Goal: Register for event/course

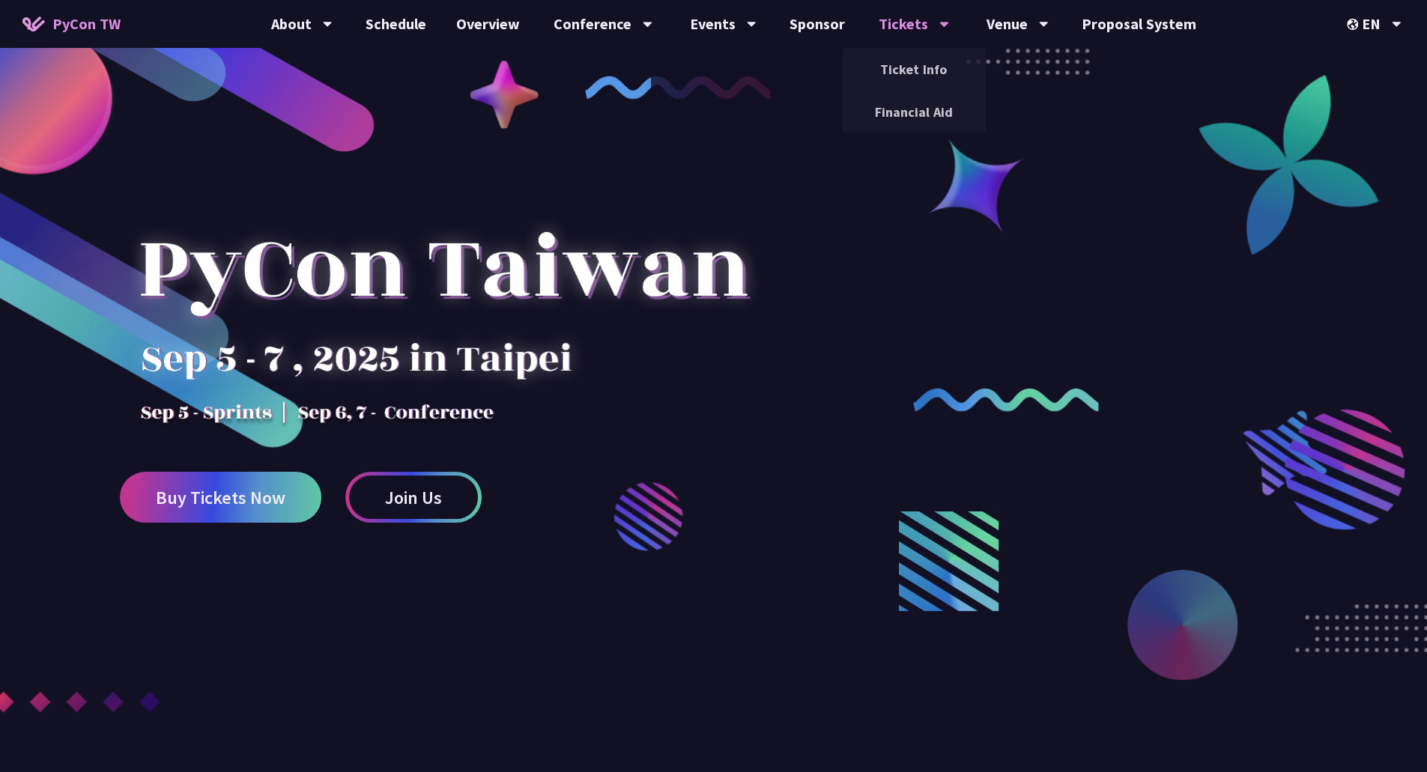
click at [916, 36] on div "Tickets" at bounding box center [914, 24] width 70 height 48
click at [904, 78] on link "Ticket Info" at bounding box center [914, 69] width 144 height 35
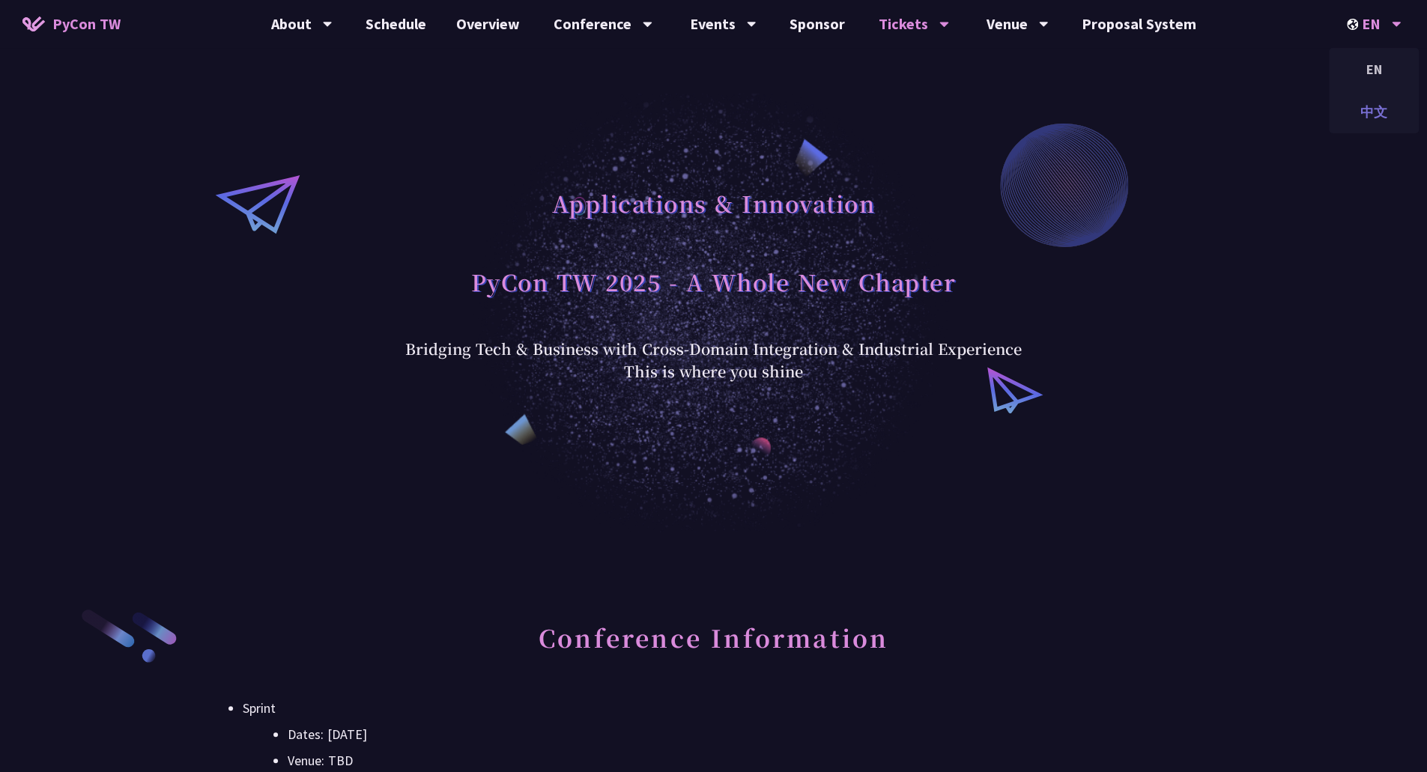
click at [1373, 109] on div "中文" at bounding box center [1374, 111] width 90 height 35
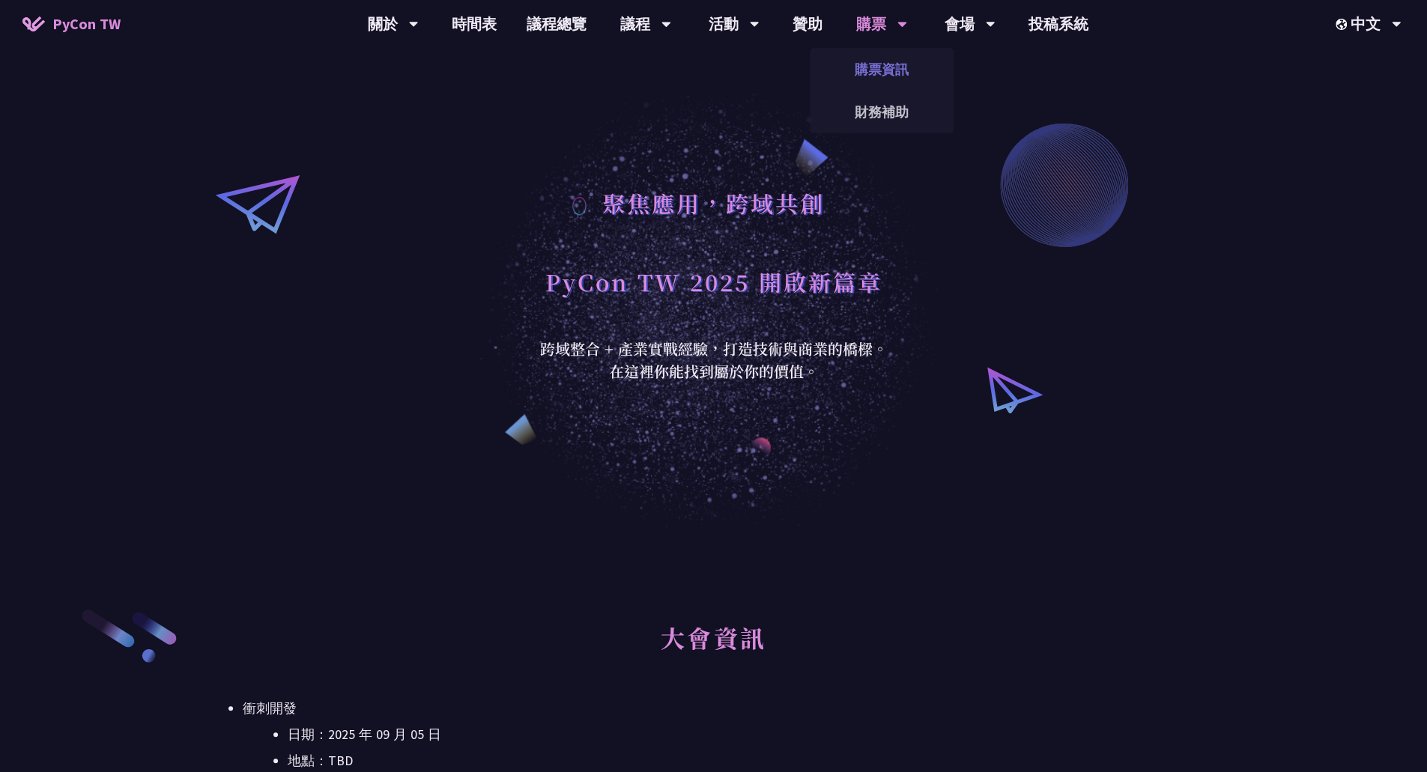
click at [869, 72] on link "購票資訊" at bounding box center [882, 69] width 144 height 35
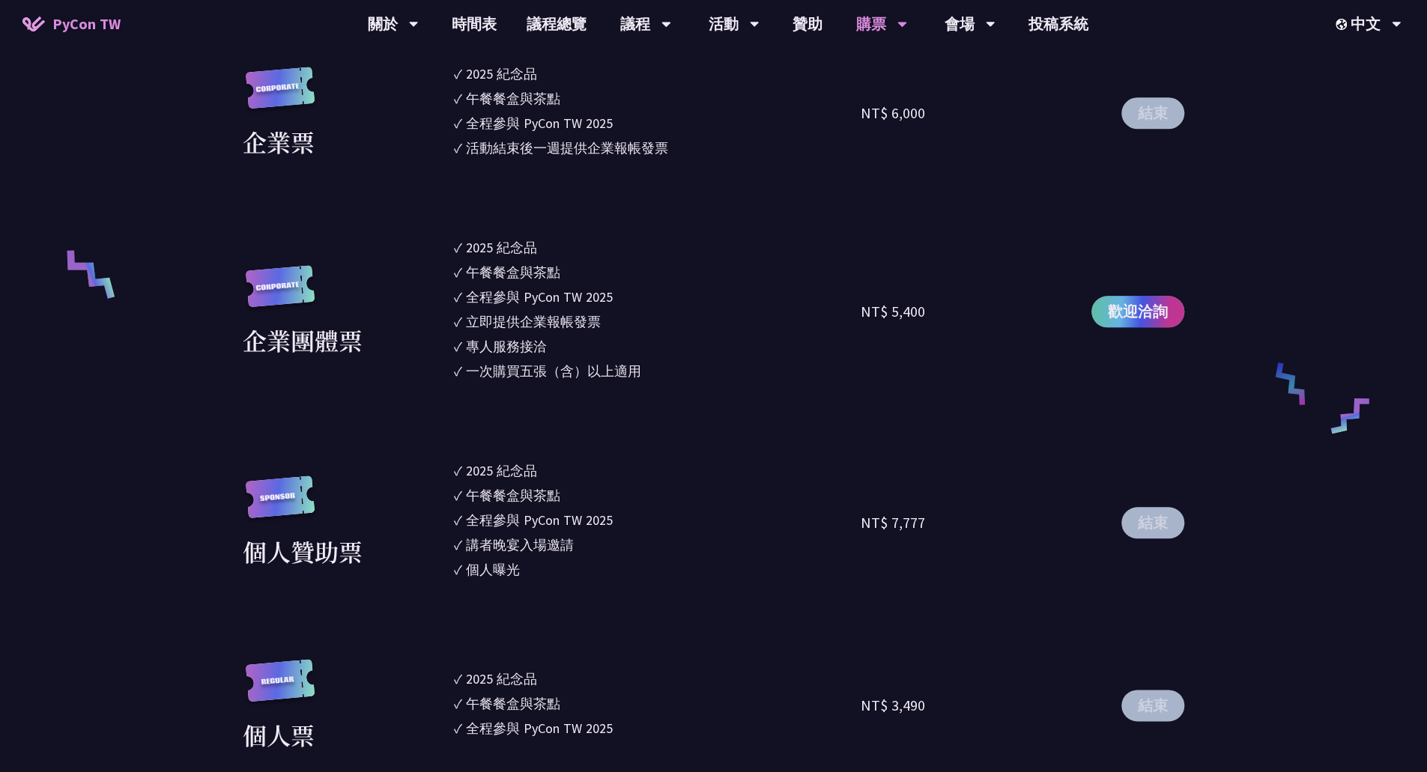
scroll to position [899, 0]
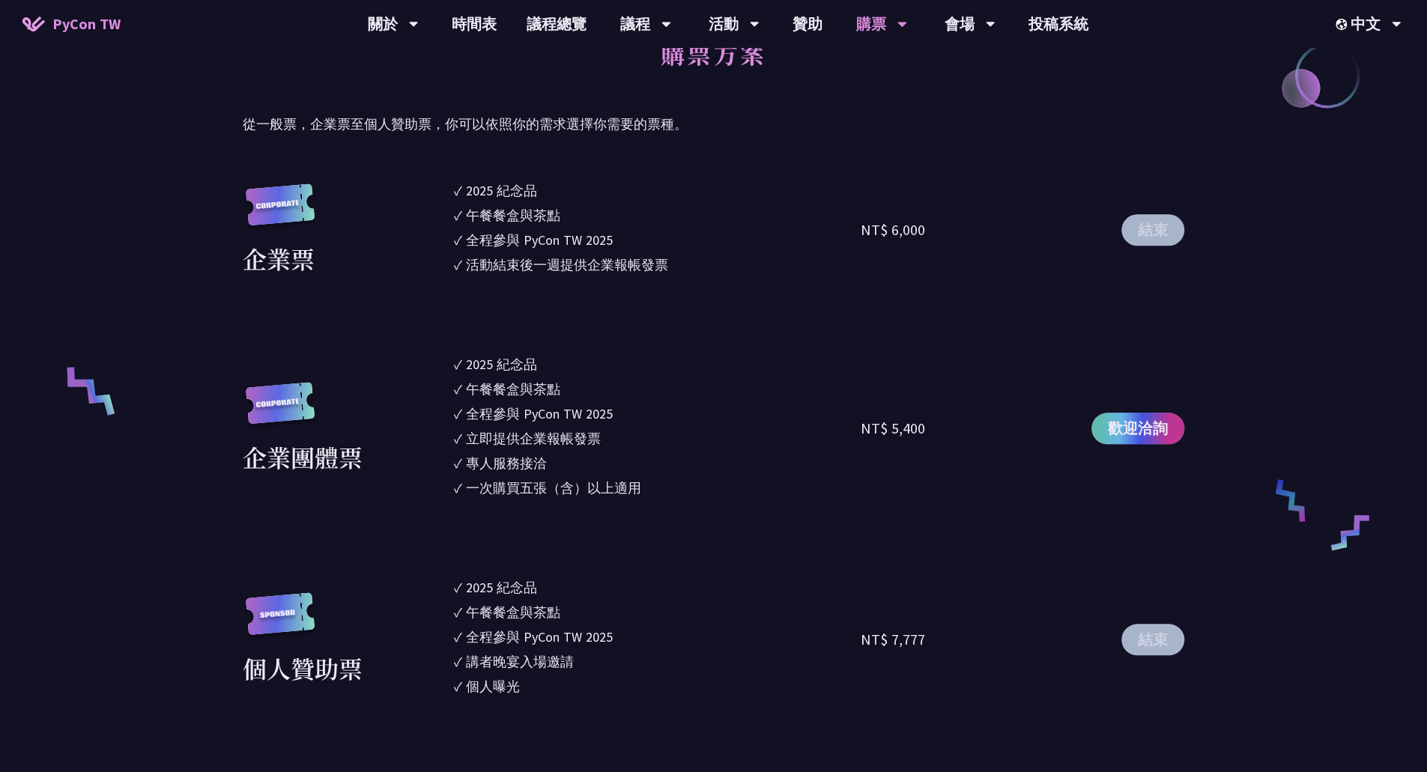
click at [1124, 435] on span "歡迎洽詢" at bounding box center [1138, 428] width 60 height 22
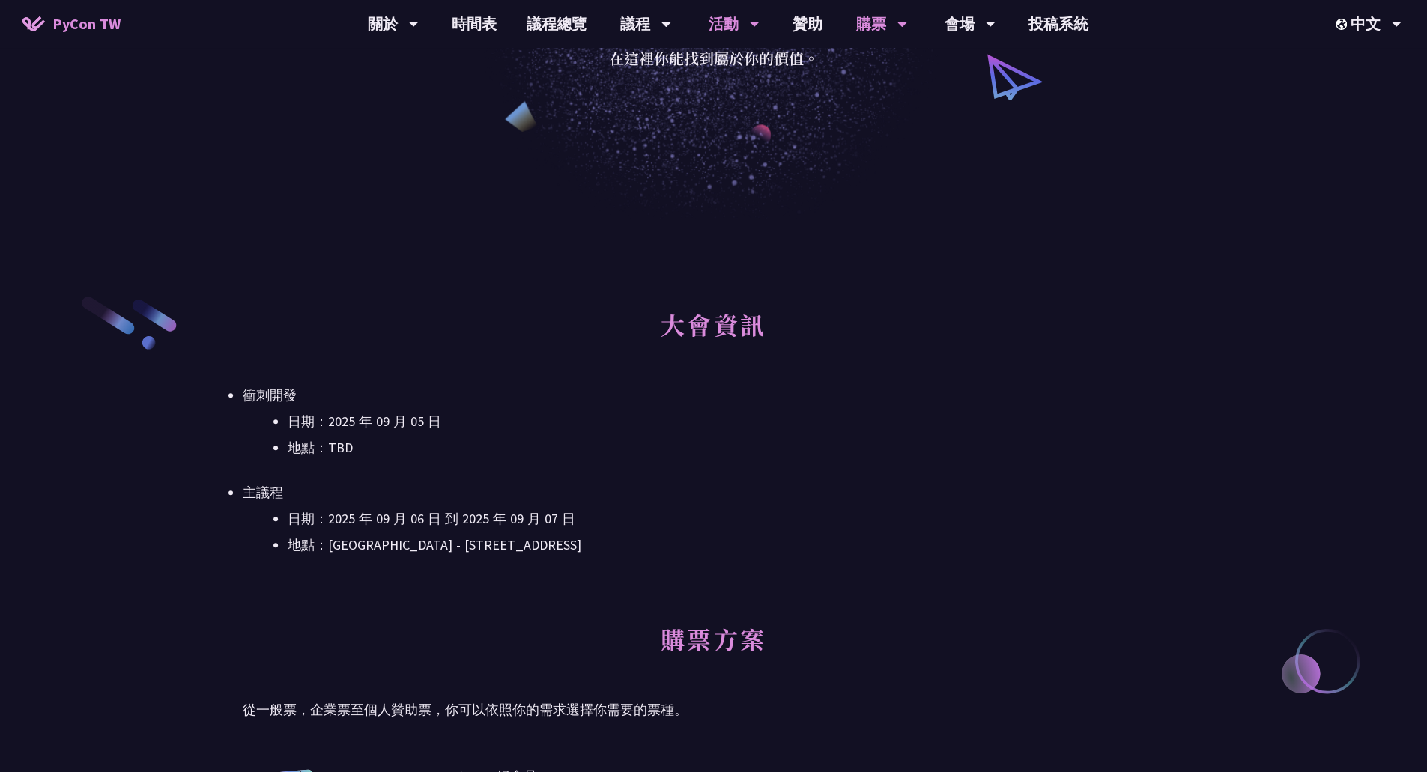
scroll to position [225, 0]
